Goal: Task Accomplishment & Management: Complete application form

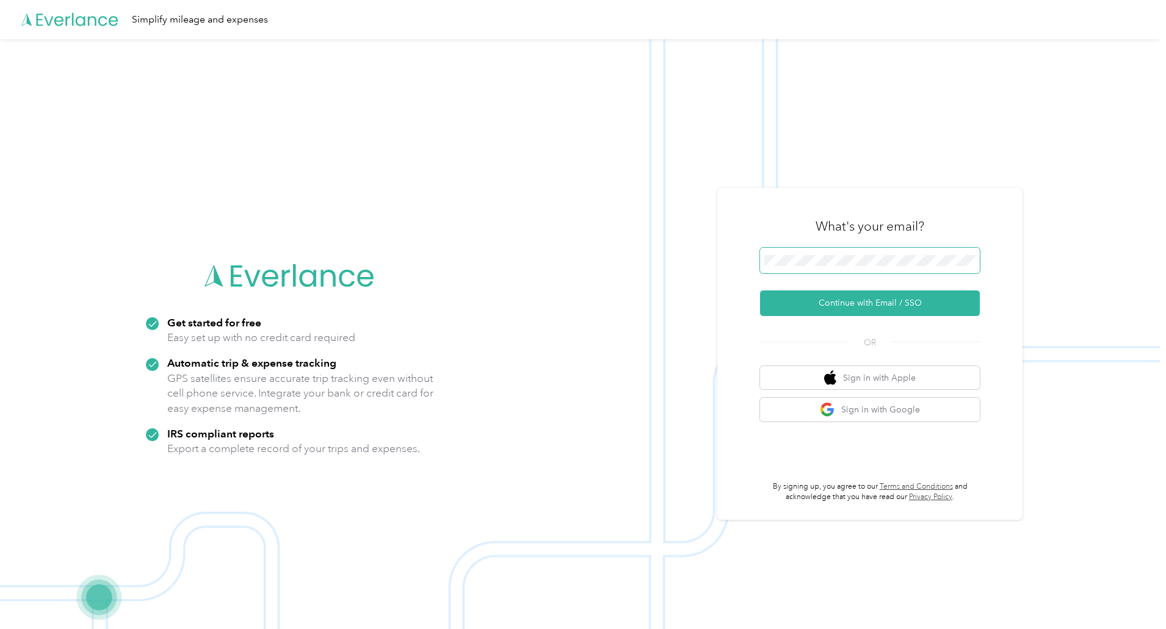
click at [813, 266] on span at bounding box center [870, 261] width 220 height 26
click at [791, 297] on button "Continue with Email / SSO" at bounding box center [870, 304] width 220 height 26
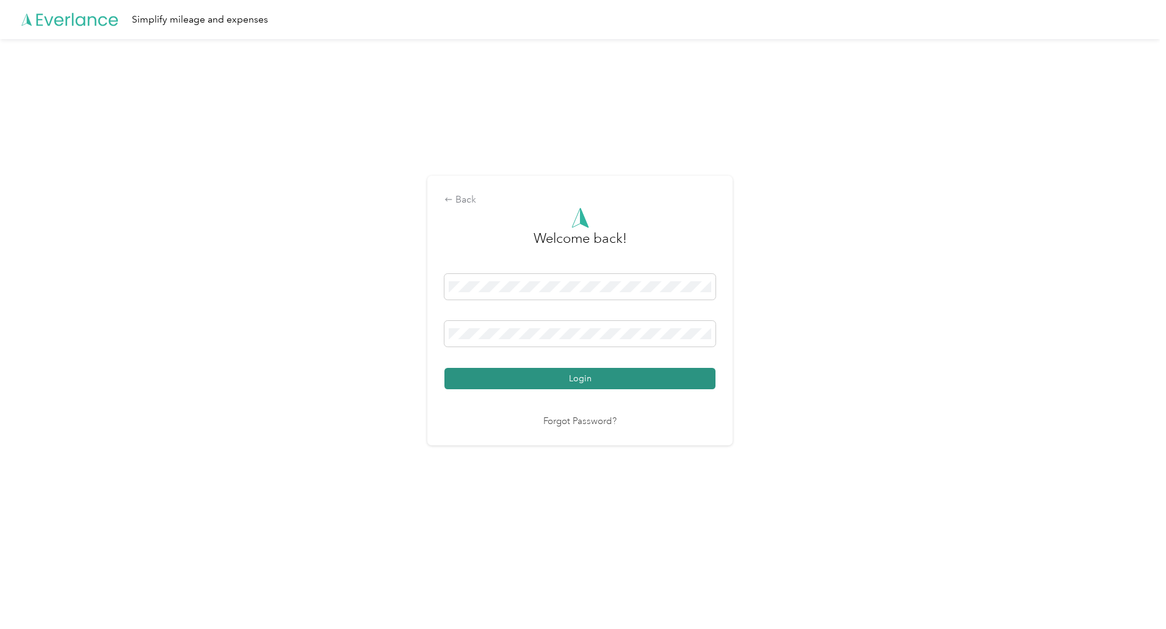
click at [557, 379] on button "Login" at bounding box center [579, 378] width 271 height 21
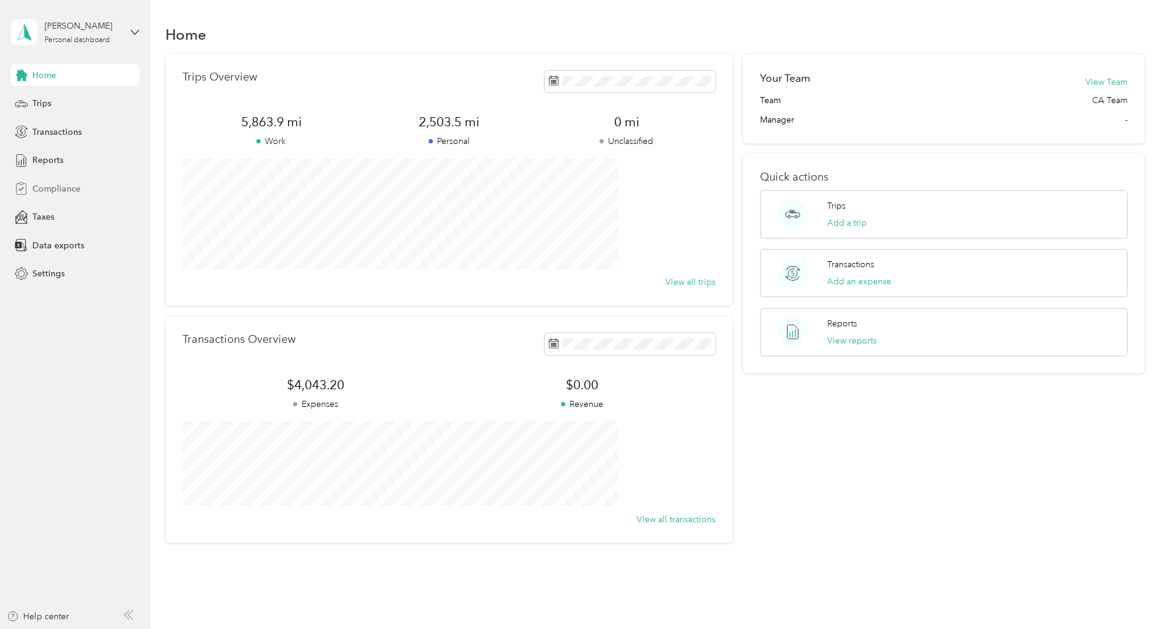
click at [40, 187] on span "Compliance" at bounding box center [56, 189] width 48 height 13
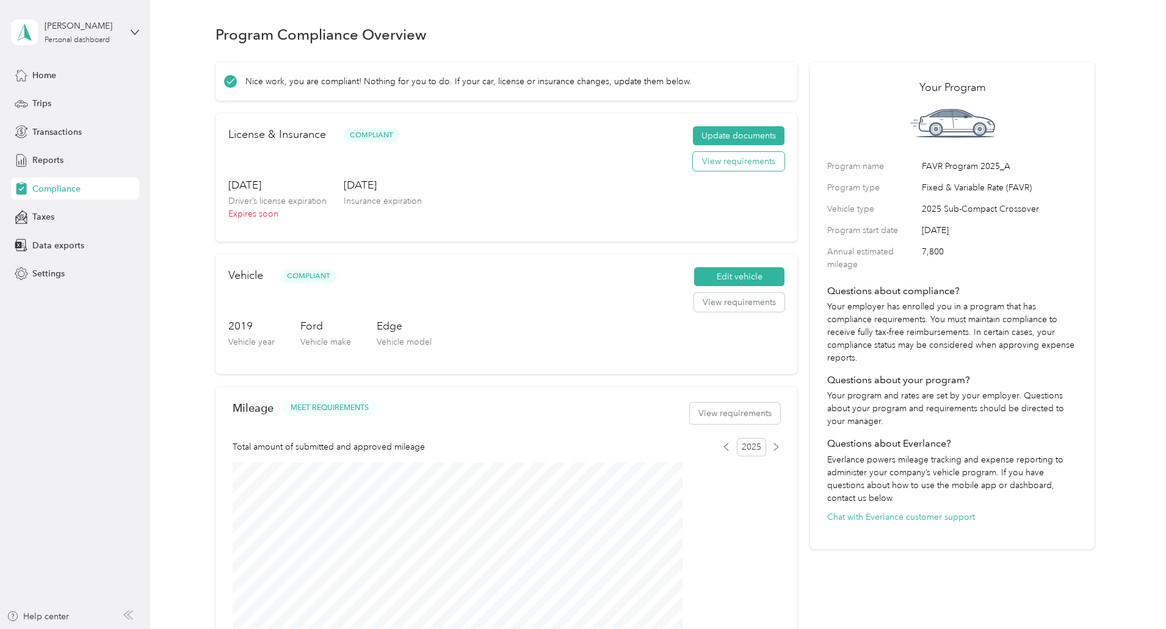
click at [693, 172] on button "View requirements" at bounding box center [739, 162] width 92 height 20
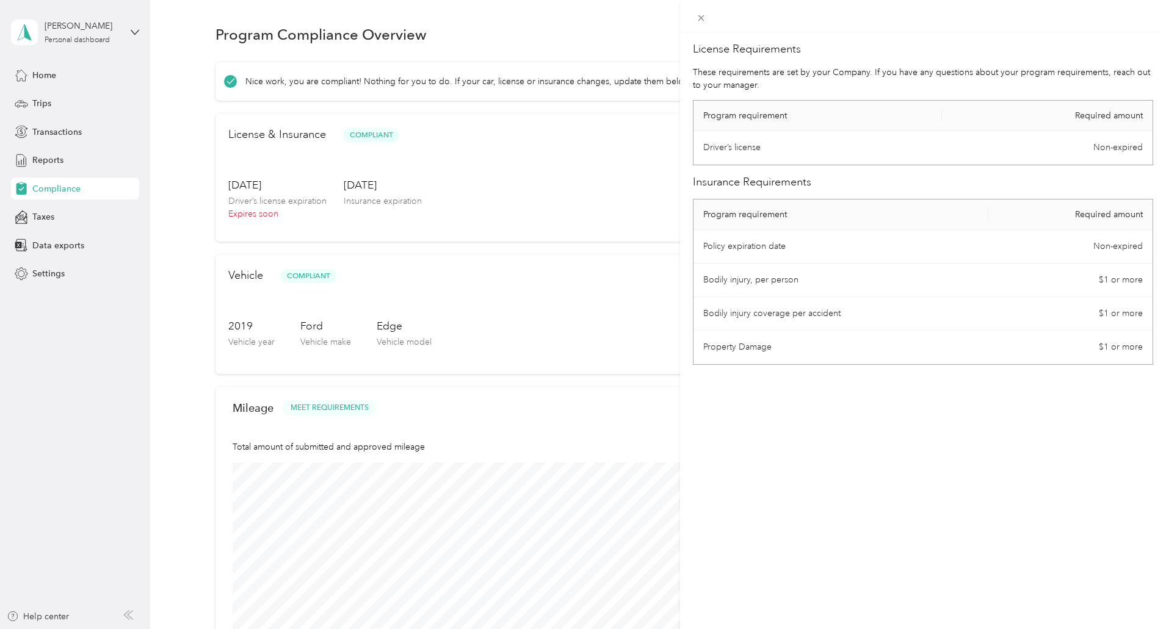
click at [620, 184] on div "License Requirements These requirements are set by your Company. If you have an…" at bounding box center [583, 314] width 1166 height 629
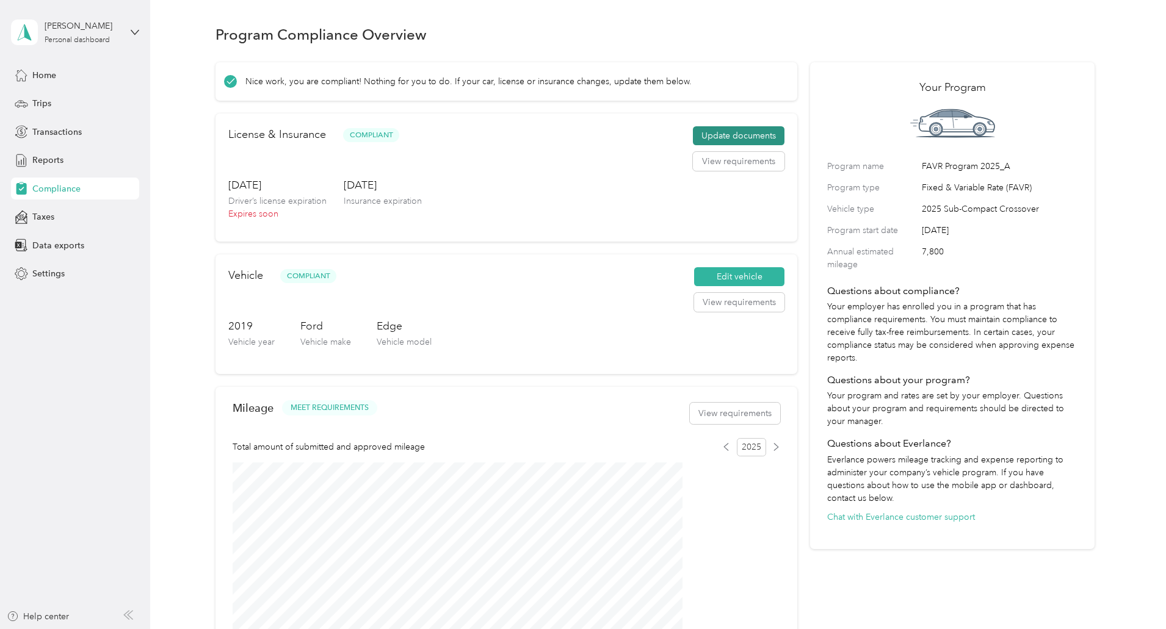
click at [700, 146] on button "Update documents" at bounding box center [739, 136] width 92 height 20
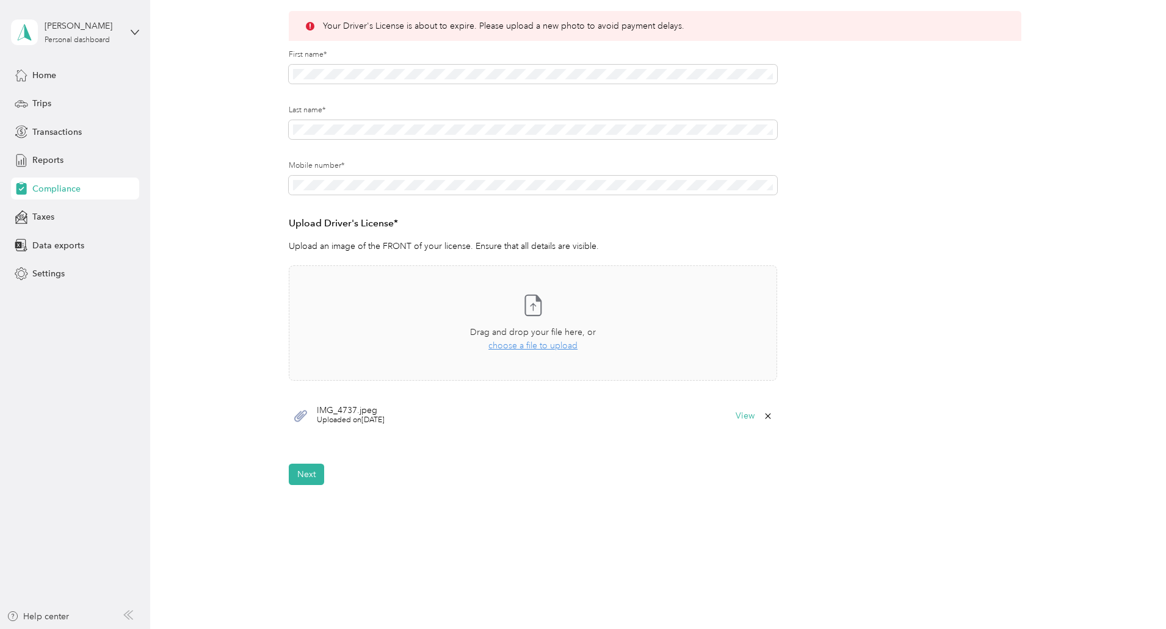
scroll to position [183, 0]
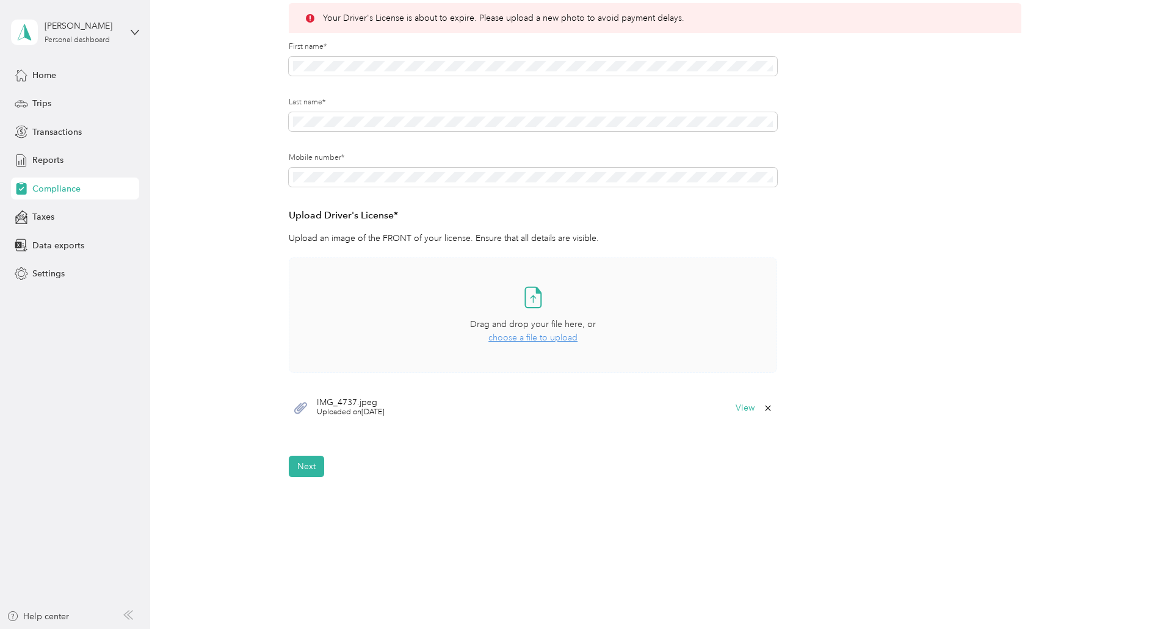
click at [494, 338] on span "choose a file to upload" at bounding box center [532, 338] width 89 height 10
click at [300, 505] on button "Next" at bounding box center [306, 503] width 35 height 21
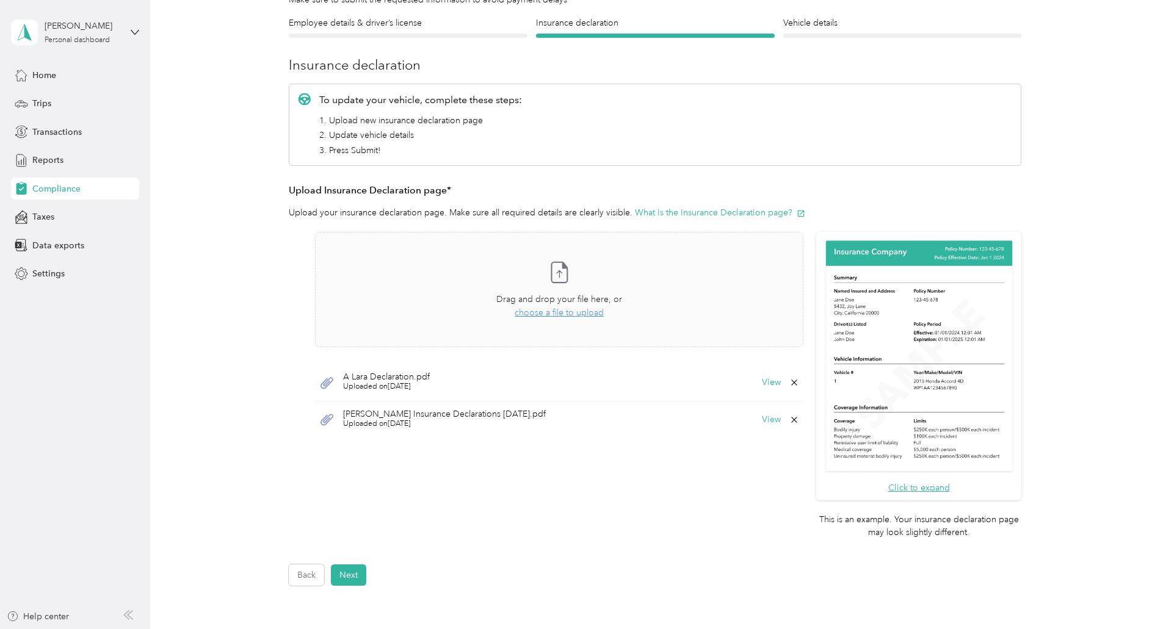
scroll to position [237, 0]
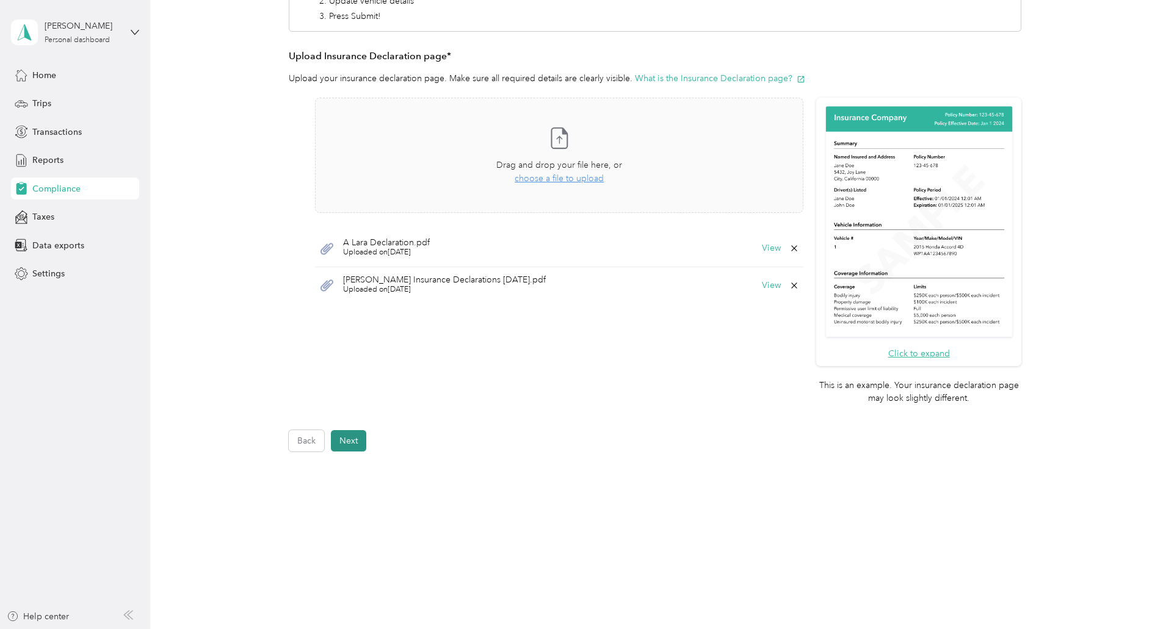
click at [357, 442] on button "Next" at bounding box center [348, 440] width 35 height 21
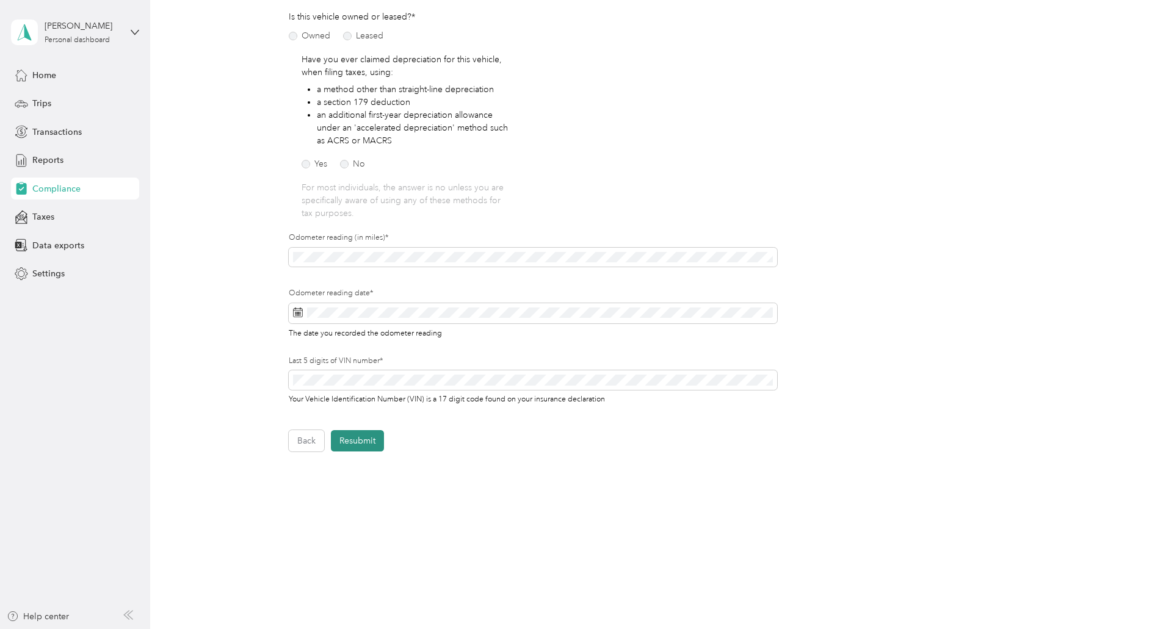
click at [356, 442] on button "Resubmit" at bounding box center [357, 440] width 53 height 21
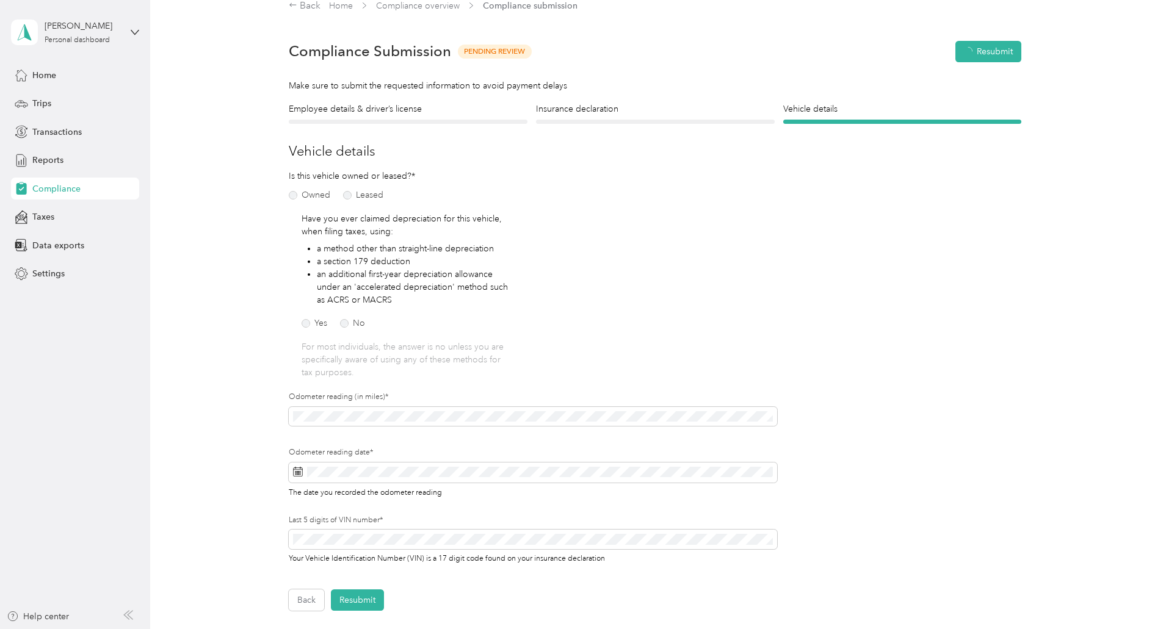
scroll to position [15, 0]
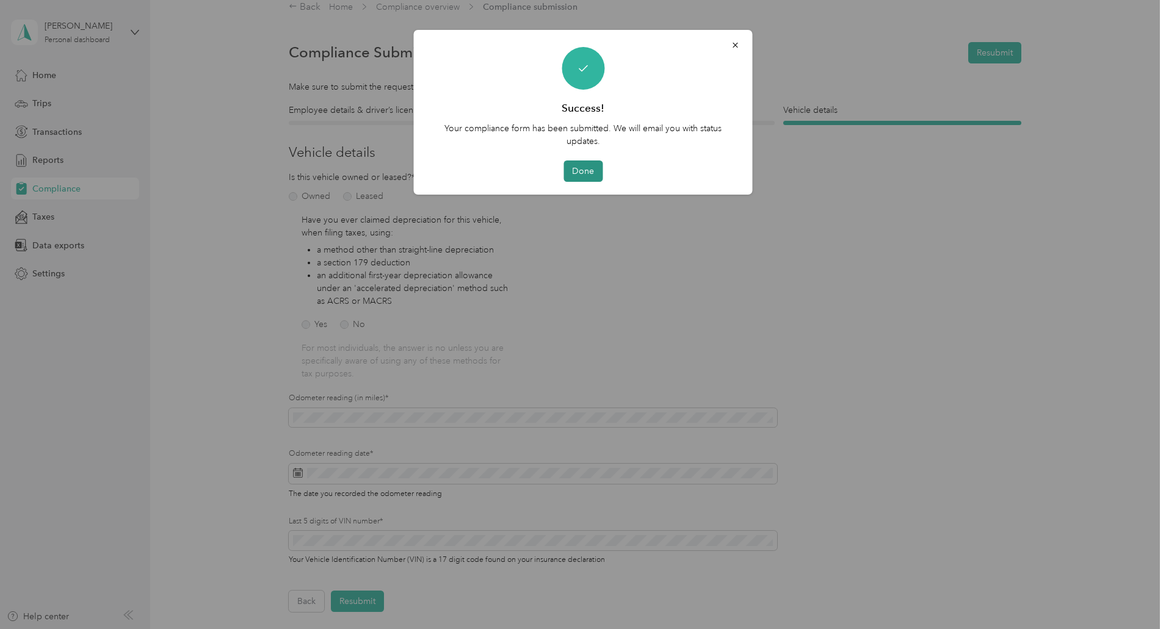
click at [576, 170] on button "Done" at bounding box center [582, 171] width 39 height 21
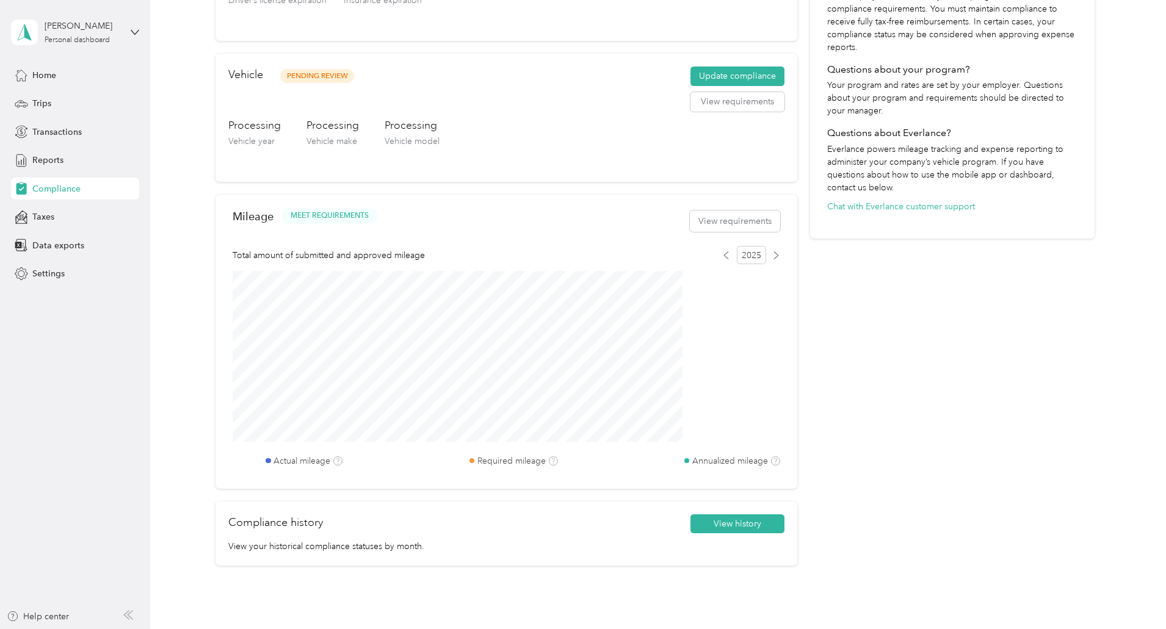
scroll to position [320, 0]
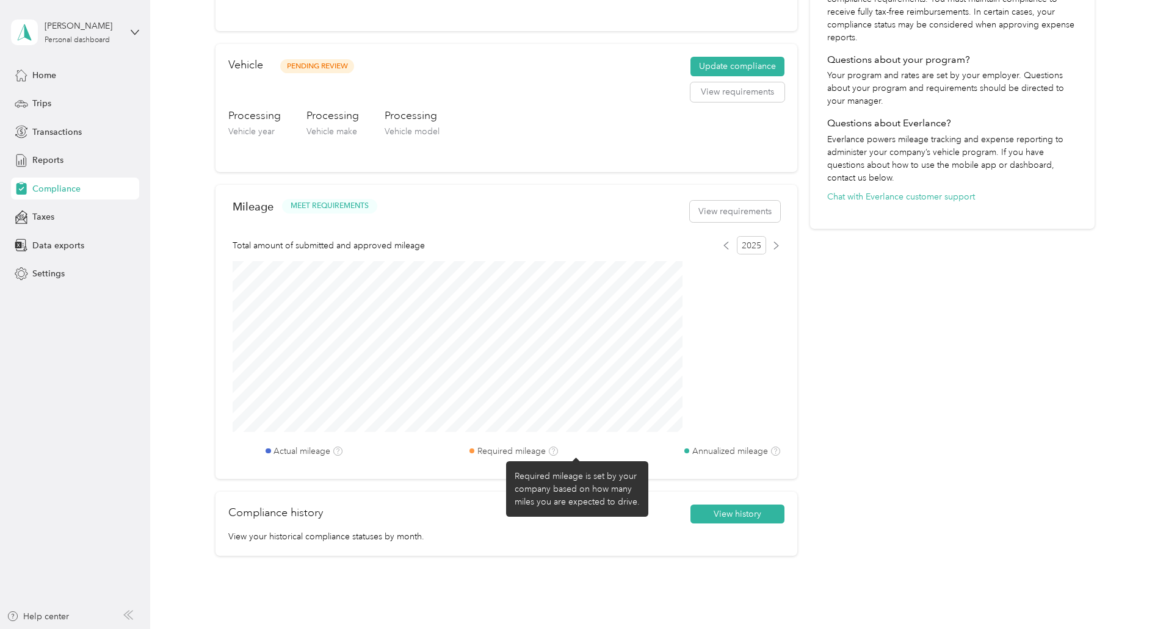
click at [556, 453] on icon at bounding box center [553, 451] width 5 height 5
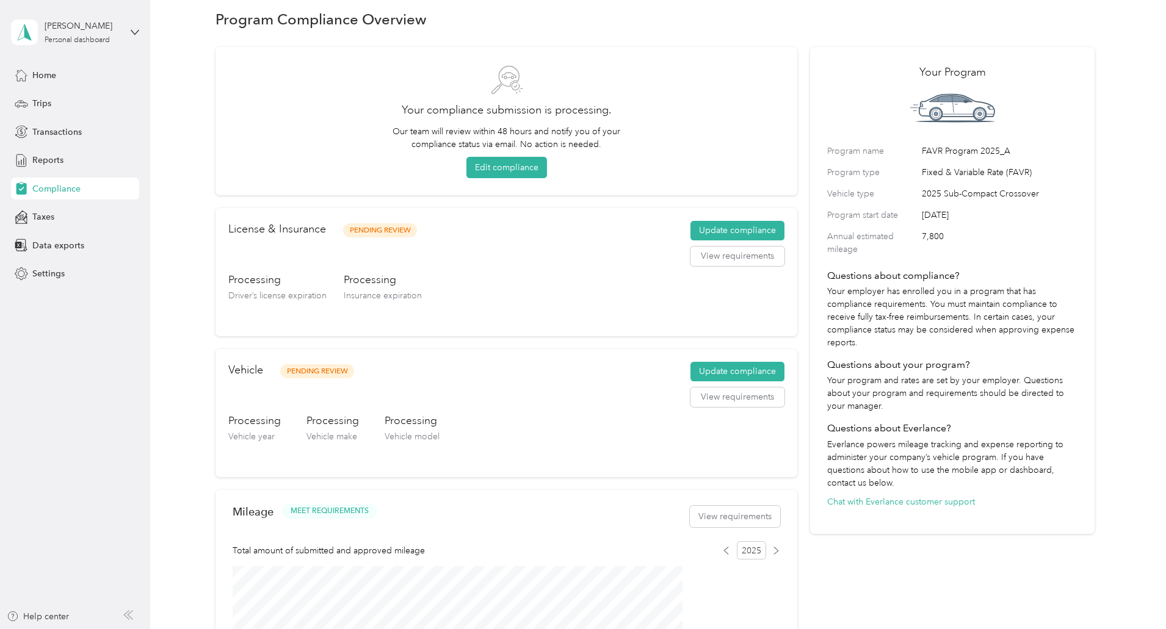
scroll to position [0, 0]
